Goal: Information Seeking & Learning: Find specific fact

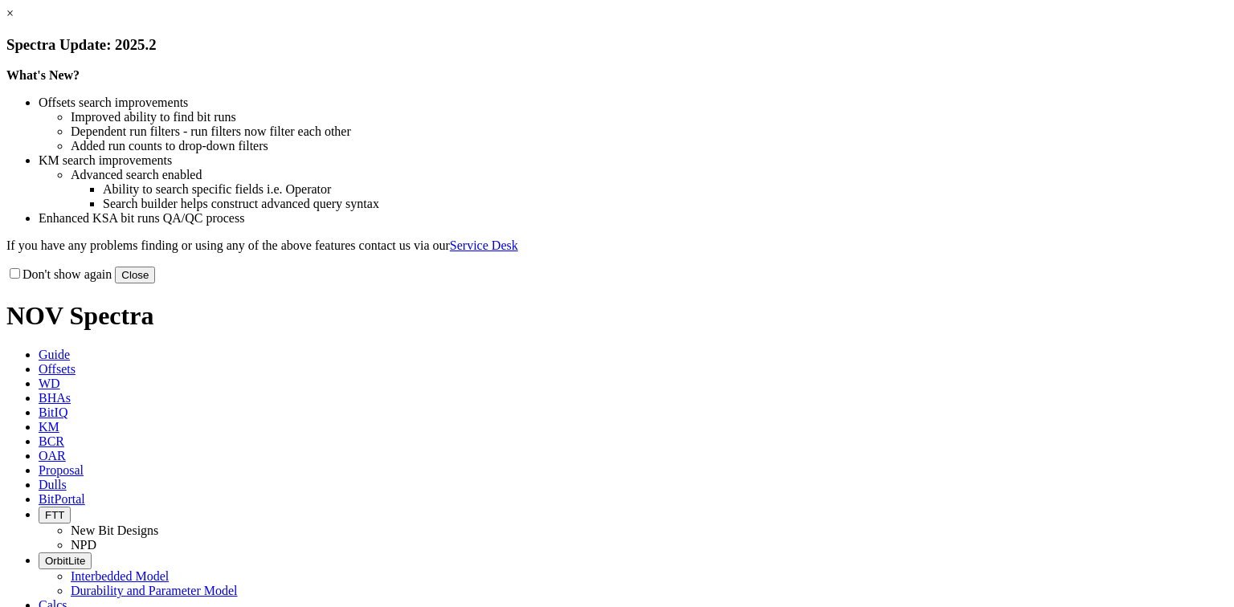
click at [14, 20] on link "×" at bounding box center [9, 13] width 7 height 14
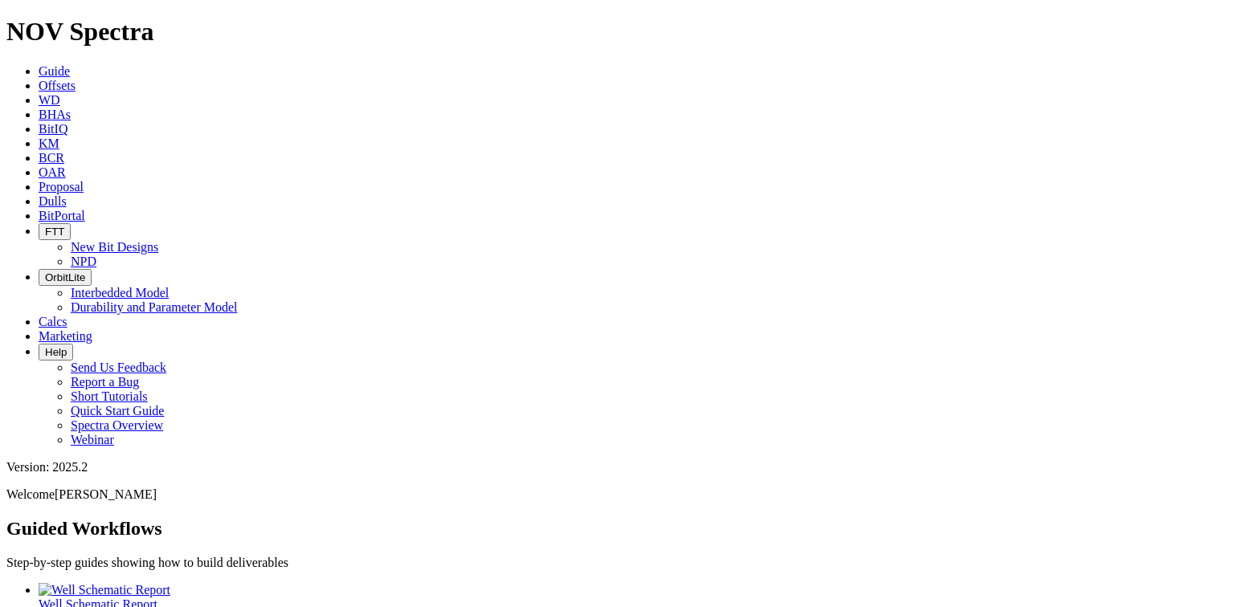
click at [59, 137] on span "KM" at bounding box center [49, 144] width 21 height 14
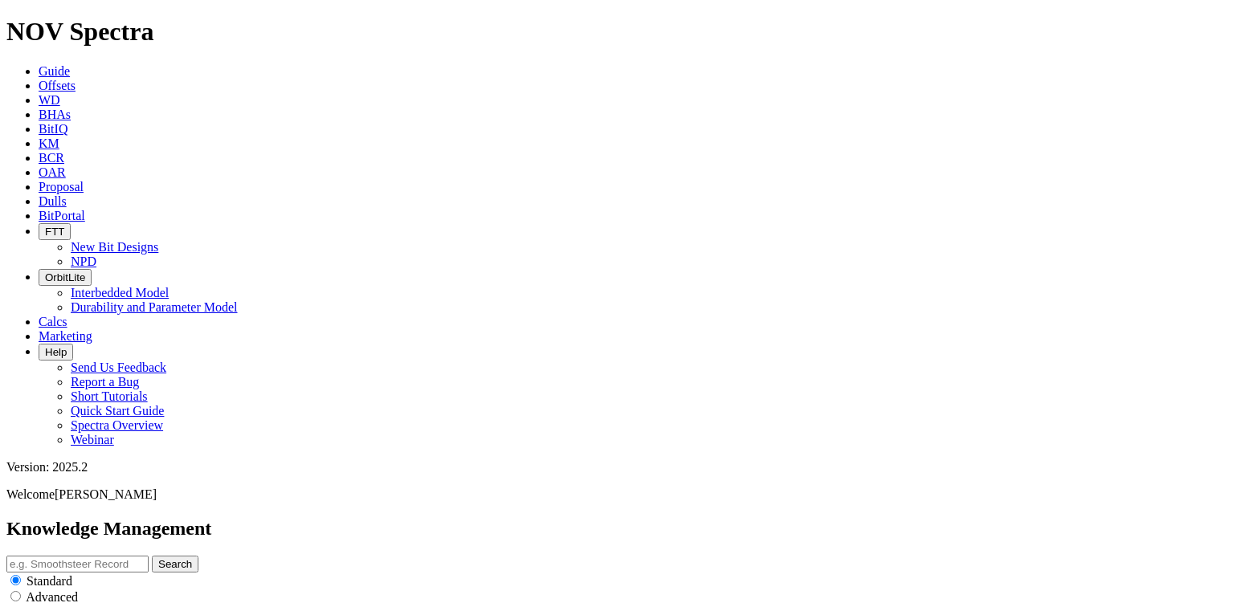
click at [149, 556] on input "text" at bounding box center [77, 564] width 142 height 17
type input "8.5in DLR"
click at [158, 558] on icon "submit" at bounding box center [158, 564] width 0 height 12
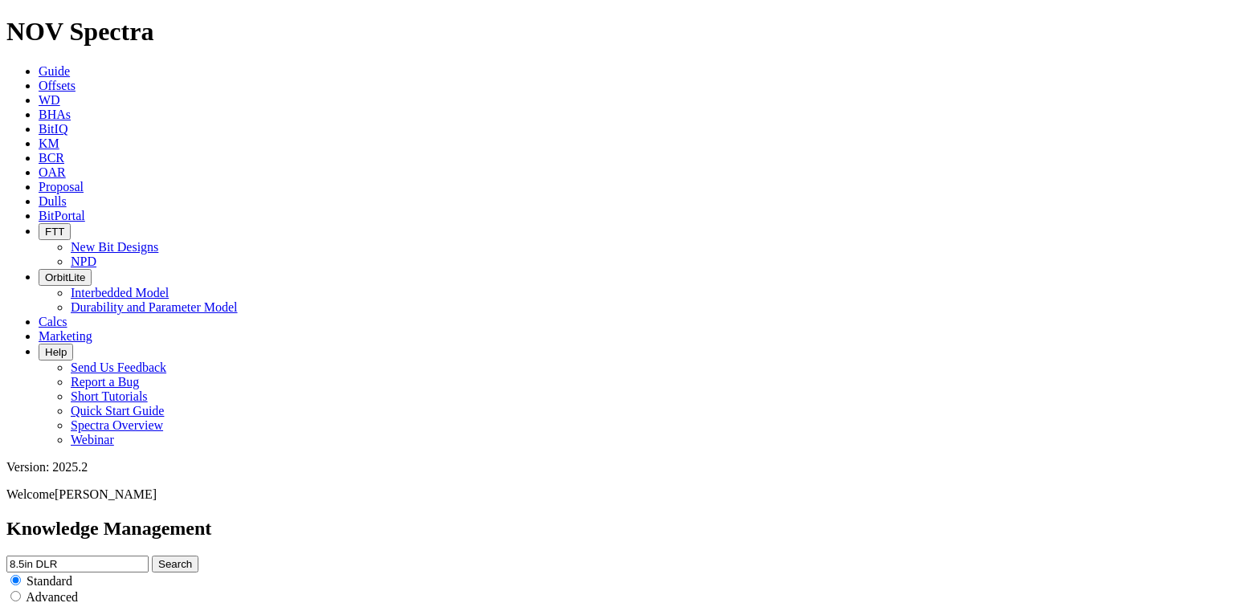
scroll to position [3817, 0]
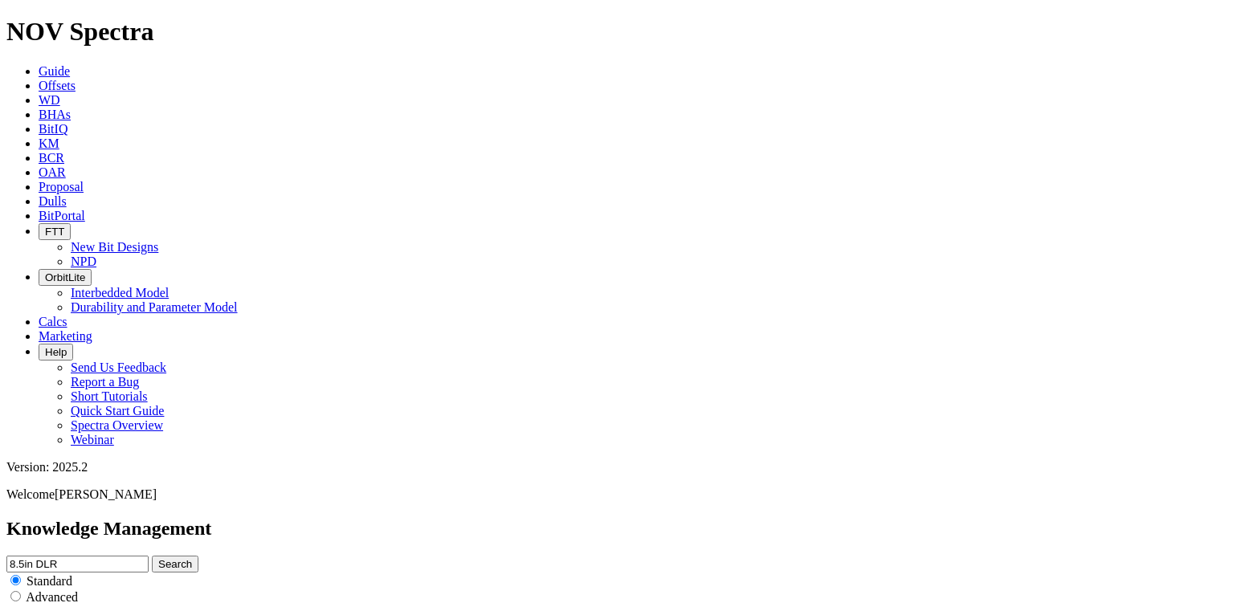
scroll to position [3298, 0]
